Goal: Task Accomplishment & Management: Use online tool/utility

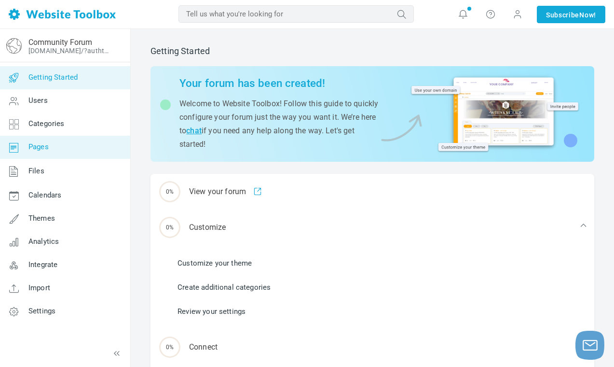
click at [46, 144] on span "Pages" at bounding box center [38, 146] width 20 height 9
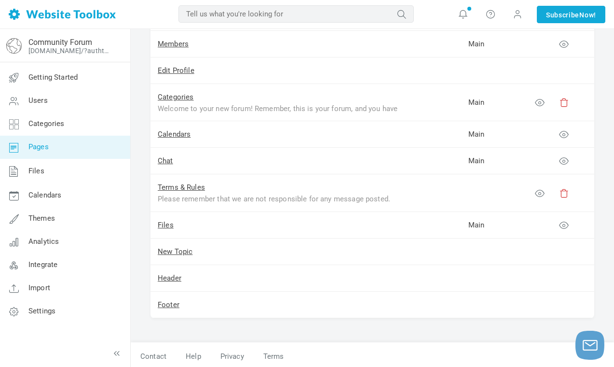
scroll to position [190, 0]
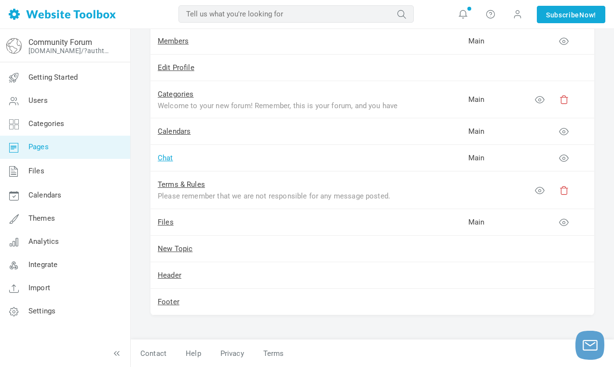
click at [168, 159] on link "Chat" at bounding box center [165, 157] width 15 height 9
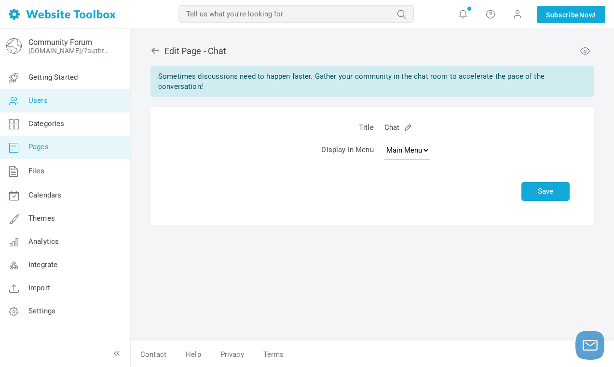
click at [84, 105] on link "Users" at bounding box center [65, 100] width 131 height 23
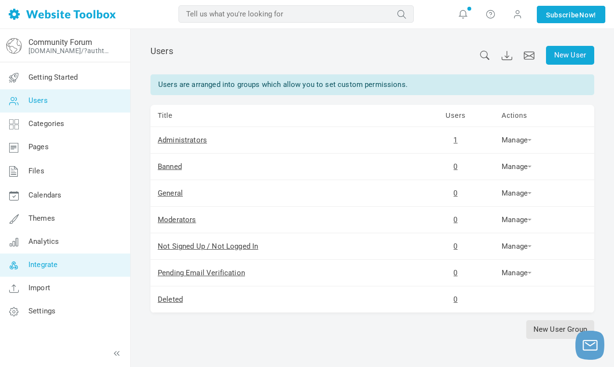
click at [54, 269] on link "Integrate" at bounding box center [65, 264] width 131 height 23
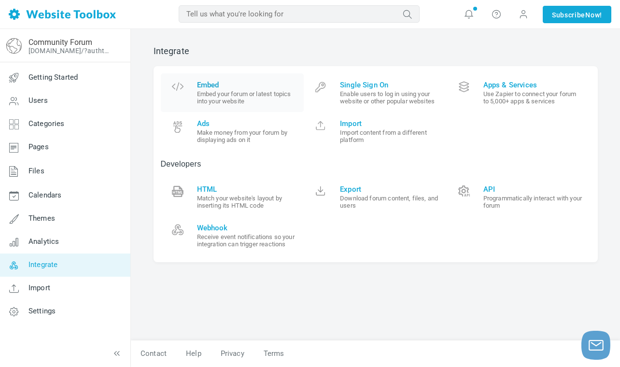
click at [243, 92] on small "Embed your forum or latest topics into your website" at bounding box center [247, 97] width 100 height 14
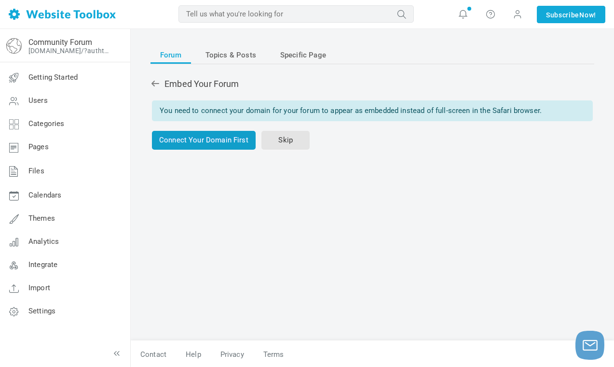
click at [238, 145] on link "Connect Your Domain First" at bounding box center [204, 140] width 104 height 19
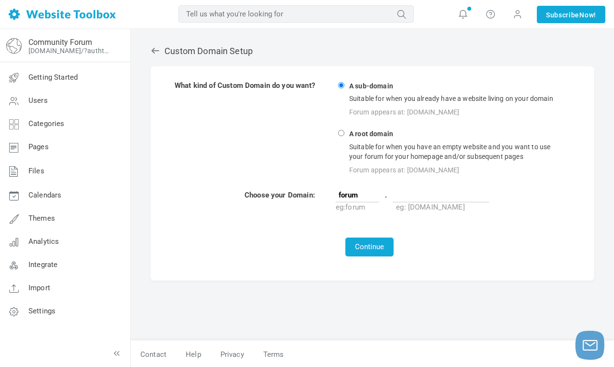
click at [139, 234] on div "Custom Domain Setup What kind of Custom Domain do you want? A sub-domain Suitab…" at bounding box center [372, 198] width 483 height 339
